Goal: Task Accomplishment & Management: Use online tool/utility

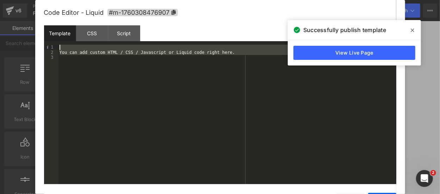
drag, startPoint x: 230, startPoint y: 70, endPoint x: 207, endPoint y: 46, distance: 33.9
click at [207, 46] on div "You can add custom HTML / CSS / Javascript or Liquid code right here." at bounding box center [227, 120] width 338 height 150
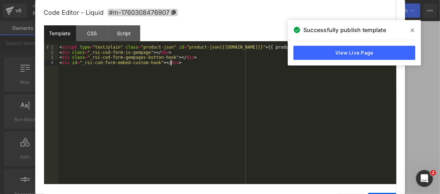
click at [385, 192] on div "Save Cancel" at bounding box center [220, 195] width 352 height 23
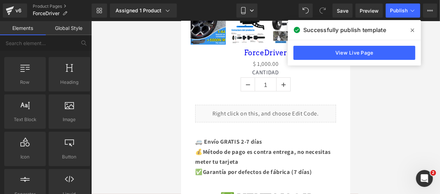
click at [414, 31] on icon at bounding box center [413, 31] width 4 height 4
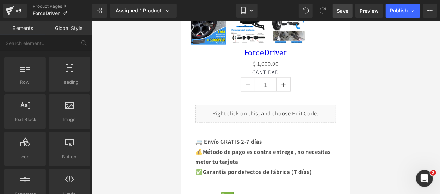
click at [343, 11] on span "Save" at bounding box center [343, 10] width 12 height 7
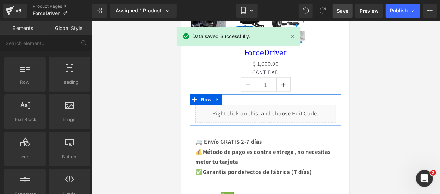
click at [271, 105] on div "Liquid" at bounding box center [265, 114] width 141 height 18
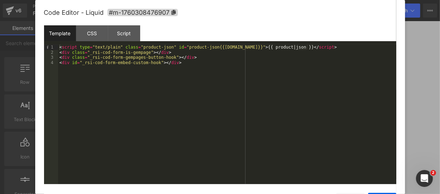
click at [389, 193] on div "Save Cancel" at bounding box center [220, 195] width 352 height 23
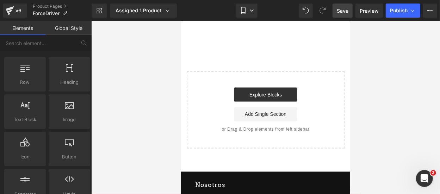
scroll to position [1850, 0]
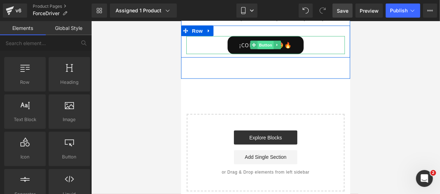
drag, startPoint x: 263, startPoint y: 47, endPoint x: 291, endPoint y: 74, distance: 39.9
click at [263, 47] on span "Button" at bounding box center [265, 45] width 16 height 8
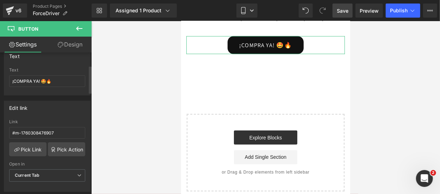
scroll to position [66, 0]
click at [80, 31] on icon at bounding box center [79, 28] width 8 height 8
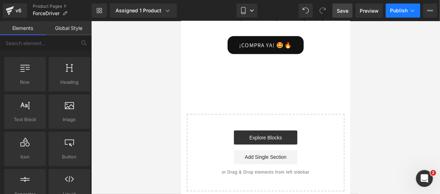
click at [404, 14] on button "Publish" at bounding box center [403, 11] width 35 height 14
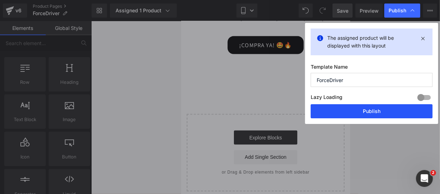
click at [360, 113] on button "Publish" at bounding box center [372, 111] width 122 height 14
